Goal: Task Accomplishment & Management: Manage account settings

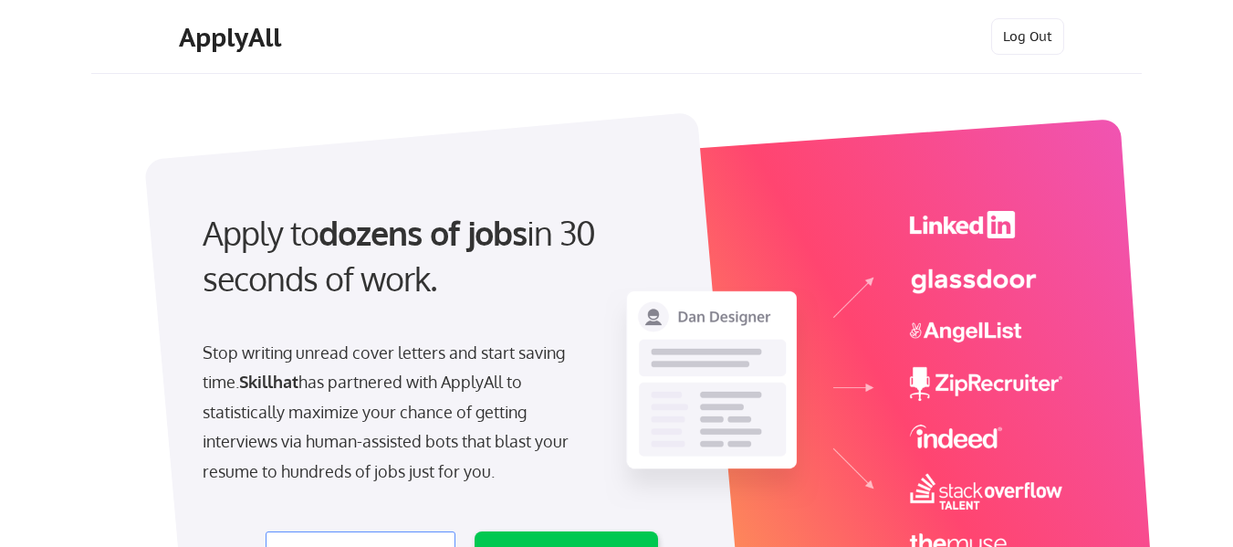
select select ""product""
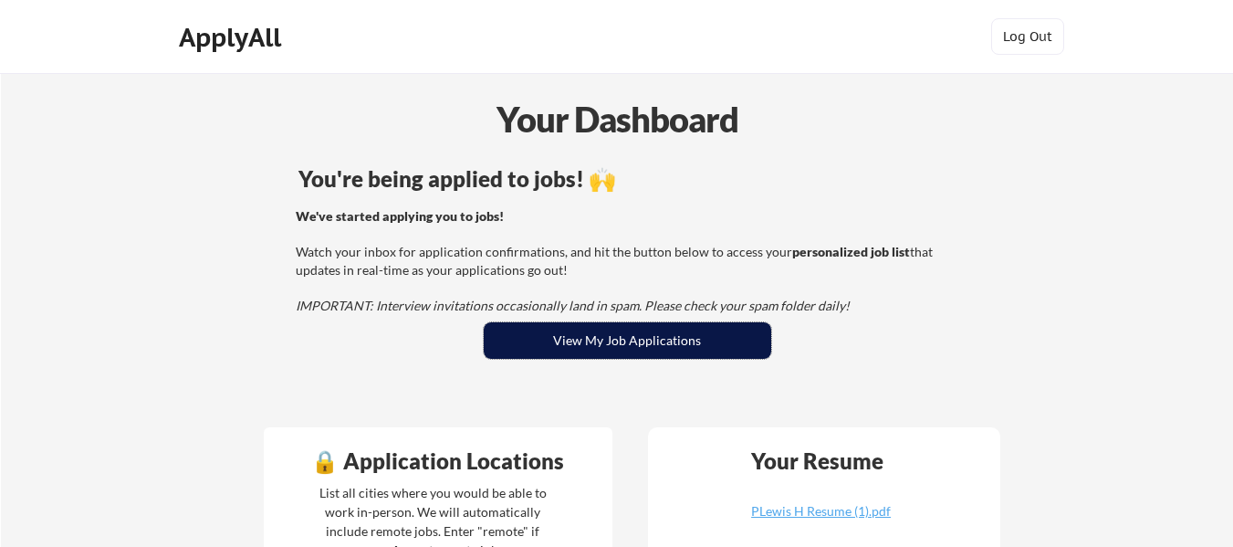
click at [561, 344] on button "View My Job Applications" at bounding box center [628, 340] width 288 height 37
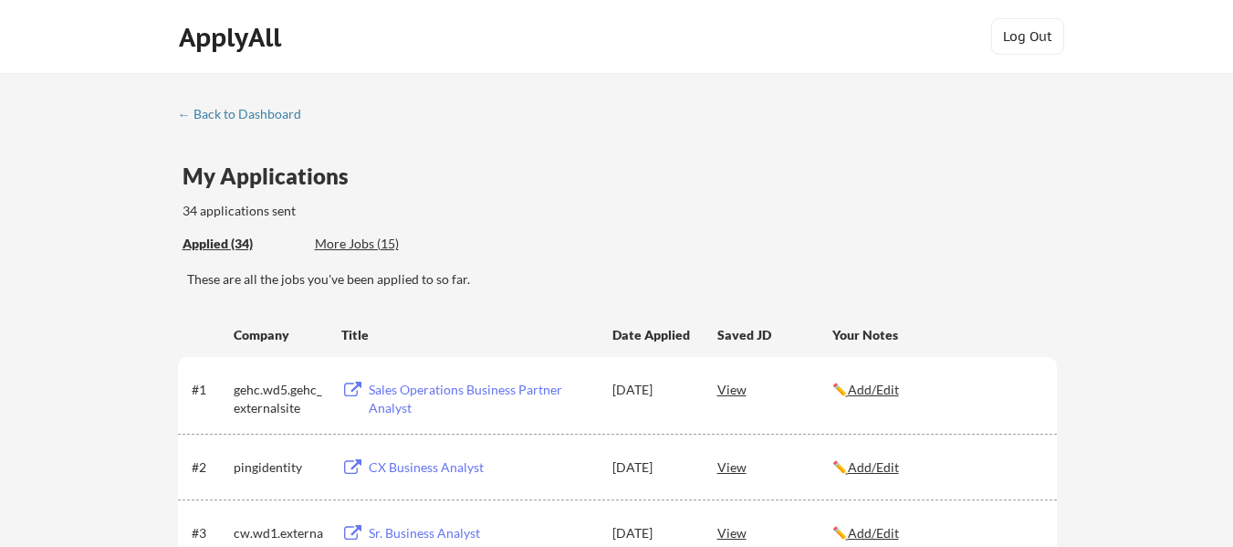
click at [389, 240] on div "More Jobs (15)" at bounding box center [382, 244] width 134 height 18
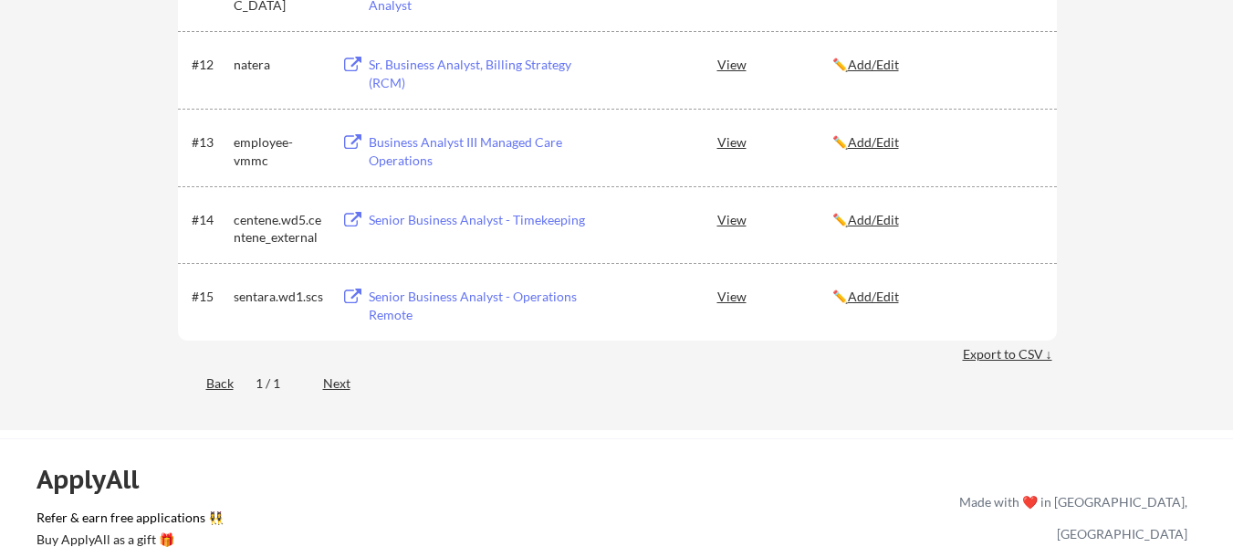
scroll to position [1187, 0]
